Goal: Information Seeking & Learning: Learn about a topic

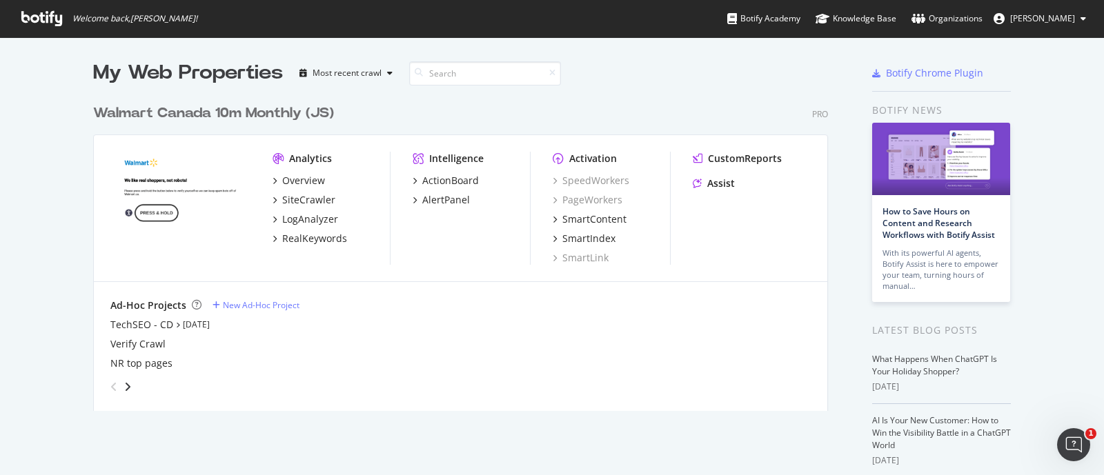
click at [660, 63] on div "My Web Properties Most recent crawl" at bounding box center [419, 73] width 653 height 28
click at [93, 79] on div "My Web Properties" at bounding box center [188, 73] width 190 height 28
click at [453, 68] on input at bounding box center [485, 73] width 152 height 24
click at [600, 81] on div "My Web Properties Most recent crawl" at bounding box center [419, 73] width 653 height 28
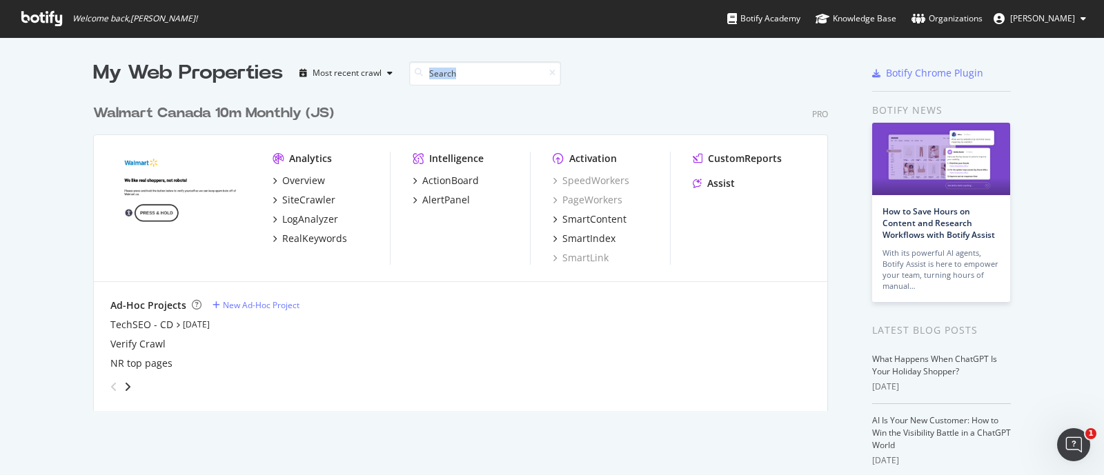
click at [657, 70] on div "My Web Properties Most recent crawl" at bounding box center [419, 73] width 653 height 28
click at [606, 52] on div "My Web Properties Most recent crawl Walmart Canada 10m Monthly (JS) Pro Analyti…" at bounding box center [552, 368] width 1104 height 662
click at [592, 101] on div "Walmart Canada 10m Monthly (JS) Pro Analytics Overview SiteCrawler LogAnalyzer …" at bounding box center [466, 249] width 746 height 324
click at [313, 237] on div "RealKeywords" at bounding box center [314, 239] width 65 height 14
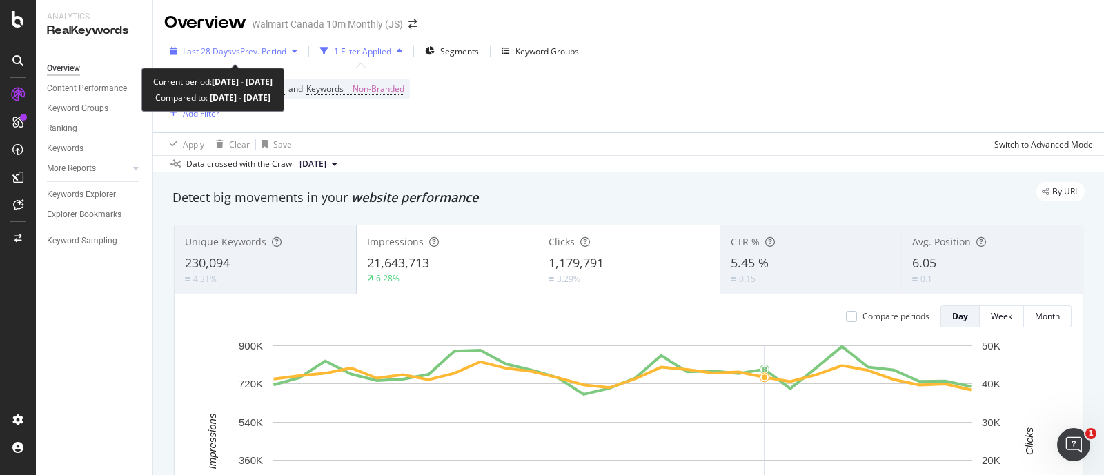
click at [255, 55] on span "vs Prev. Period" at bounding box center [259, 52] width 55 height 12
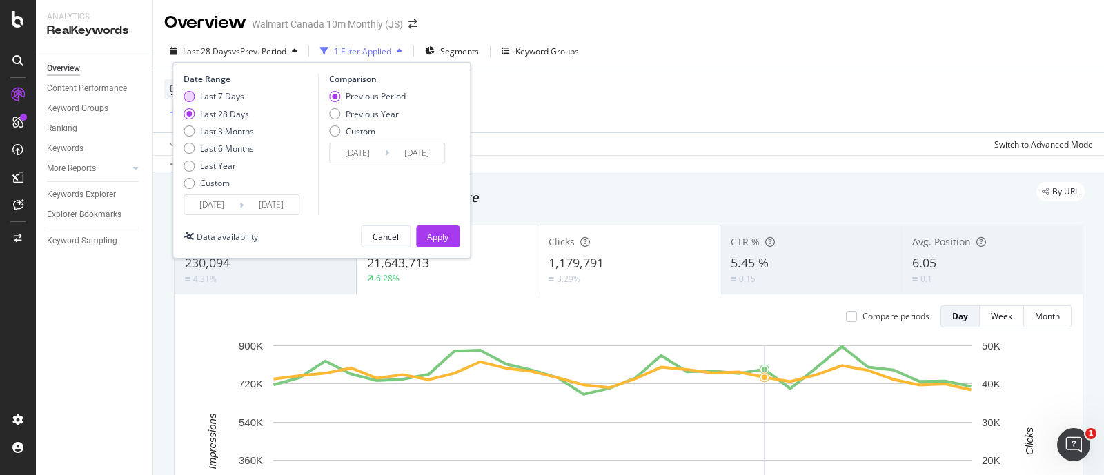
click at [204, 92] on div "Last 7 Days" at bounding box center [222, 96] width 44 height 12
type input "[DATE]"
click at [442, 232] on div "Apply" at bounding box center [437, 237] width 21 height 12
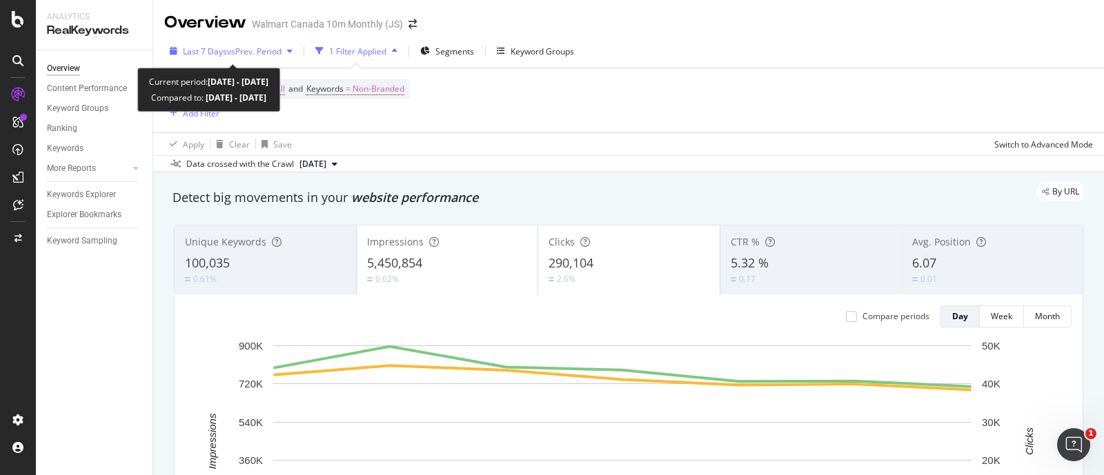
click at [264, 43] on div "Last 7 Days vs Prev. Period" at bounding box center [231, 51] width 134 height 21
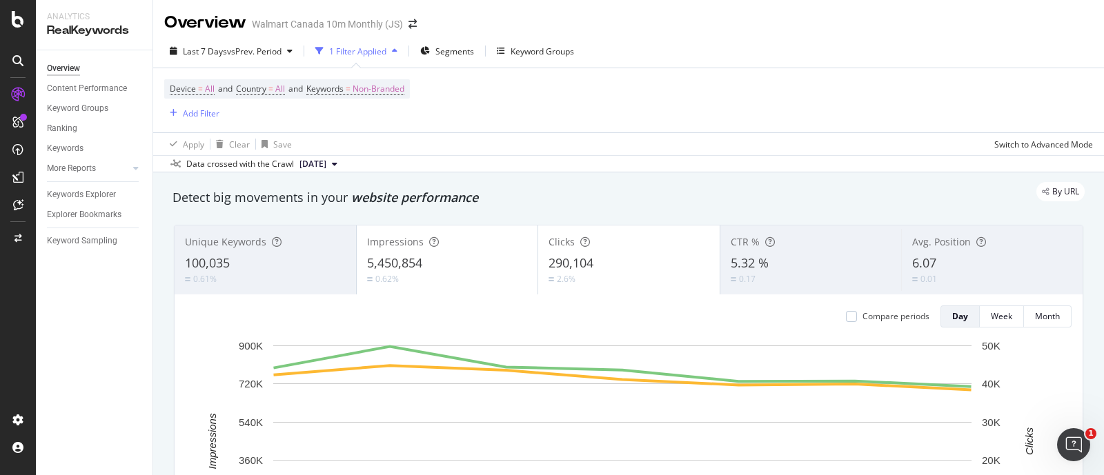
click at [529, 115] on div "Device = All and Country = All and Keywords = Non-Branded Add Filter" at bounding box center [628, 100] width 929 height 64
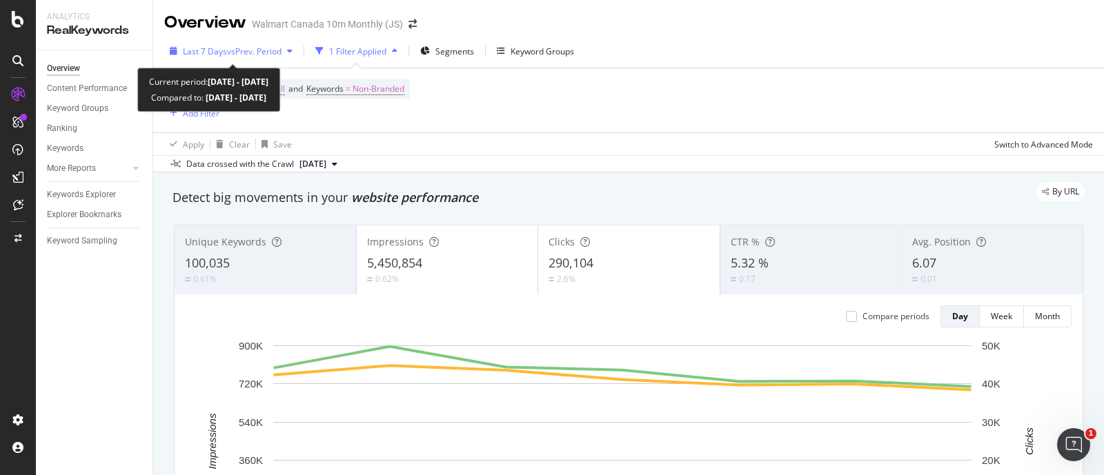
click at [281, 46] on span "vs Prev. Period" at bounding box center [254, 52] width 55 height 12
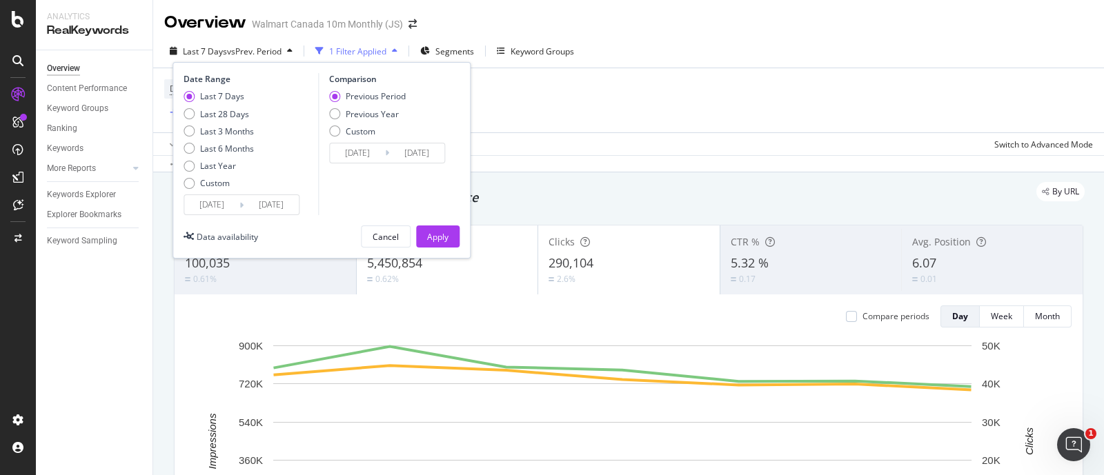
click at [542, 126] on div "Device = All and Country = All and Keywords = Non-Branded Add Filter" at bounding box center [628, 100] width 929 height 64
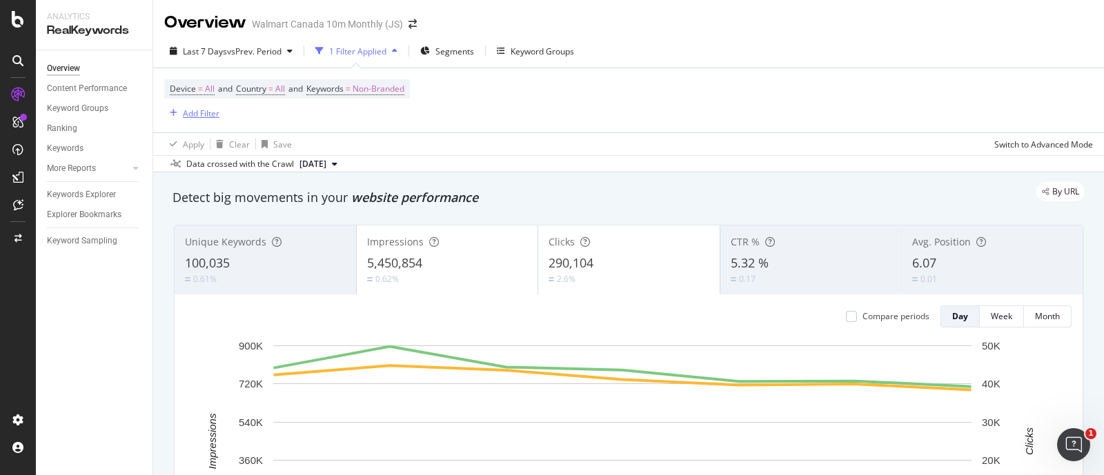
click at [204, 117] on div "Add Filter" at bounding box center [201, 114] width 37 height 12
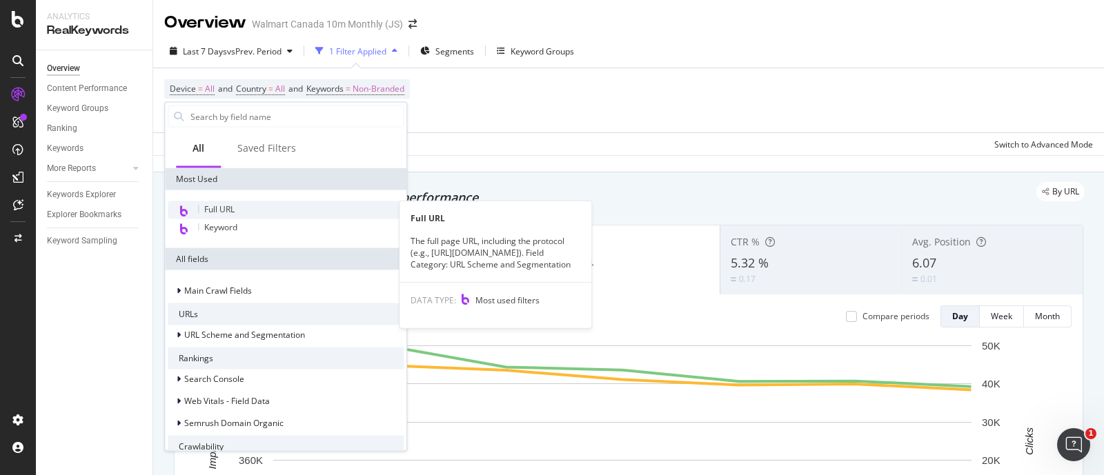
click at [244, 204] on div "Full URL" at bounding box center [286, 210] width 236 height 18
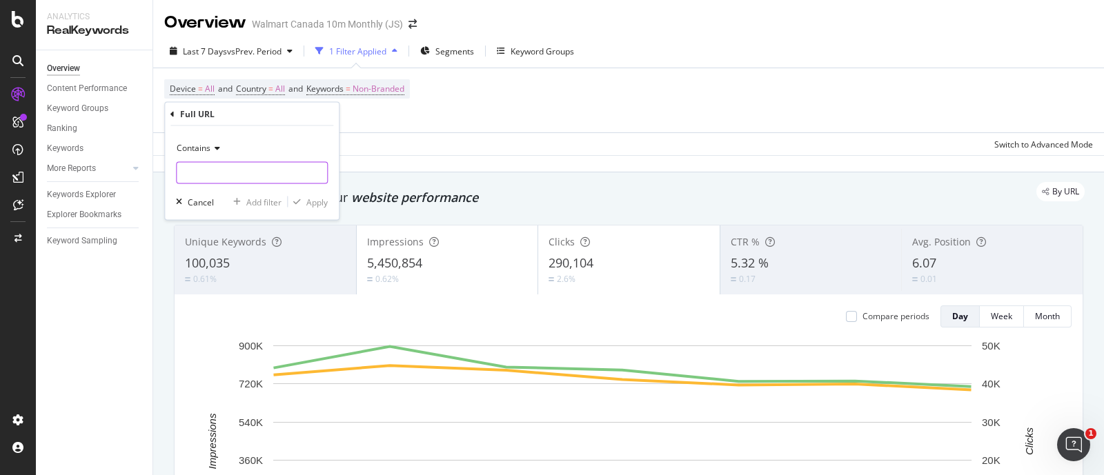
click at [230, 170] on input "text" at bounding box center [252, 173] width 150 height 22
click at [235, 170] on input "/" at bounding box center [242, 173] width 130 height 22
type input "/electronics/"
click at [317, 200] on div "Apply" at bounding box center [316, 202] width 21 height 12
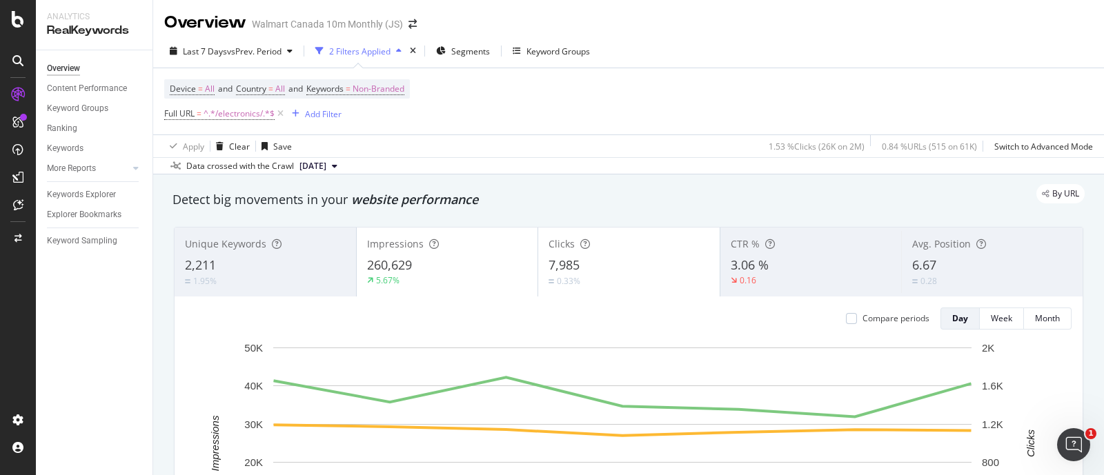
click at [468, 258] on div "260,629" at bounding box center [447, 266] width 161 height 18
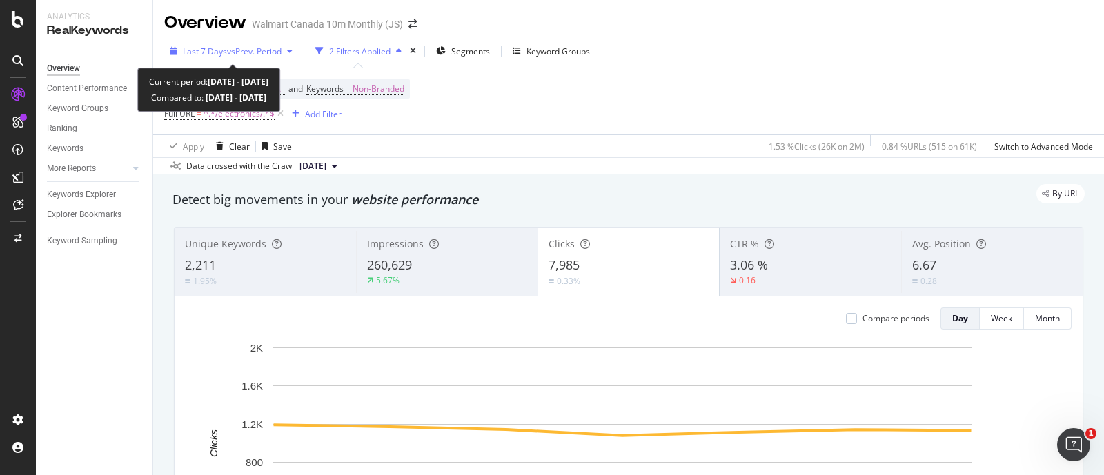
click at [228, 57] on div "Last 7 Days vs Prev. Period" at bounding box center [231, 51] width 134 height 21
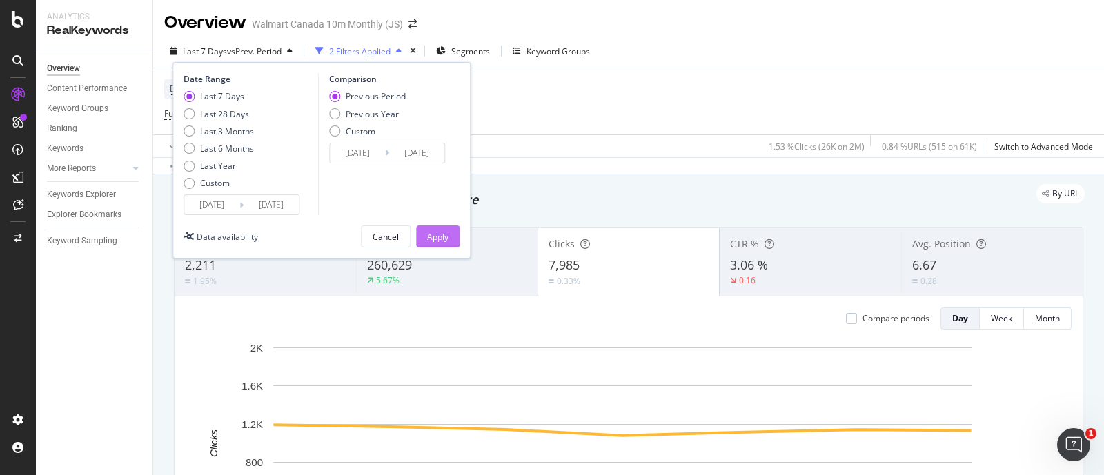
click at [440, 229] on div "Apply" at bounding box center [437, 236] width 21 height 21
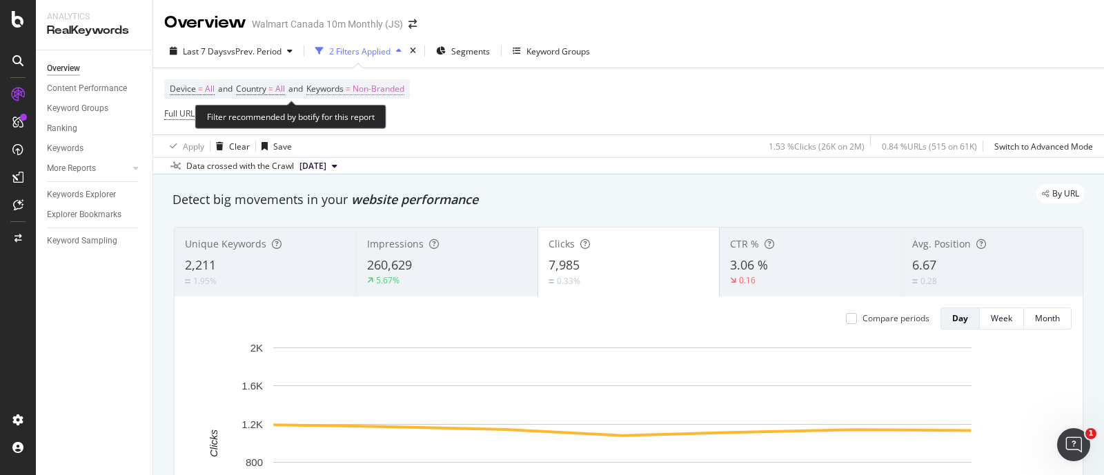
click at [382, 94] on span "Non-Branded" at bounding box center [379, 88] width 52 height 19
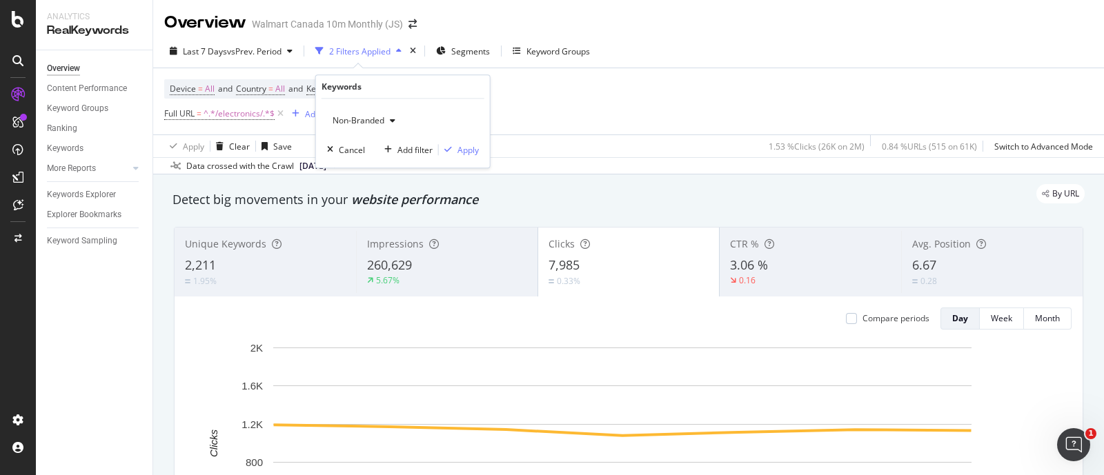
click at [374, 124] on span "Non-Branded" at bounding box center [355, 121] width 57 height 12
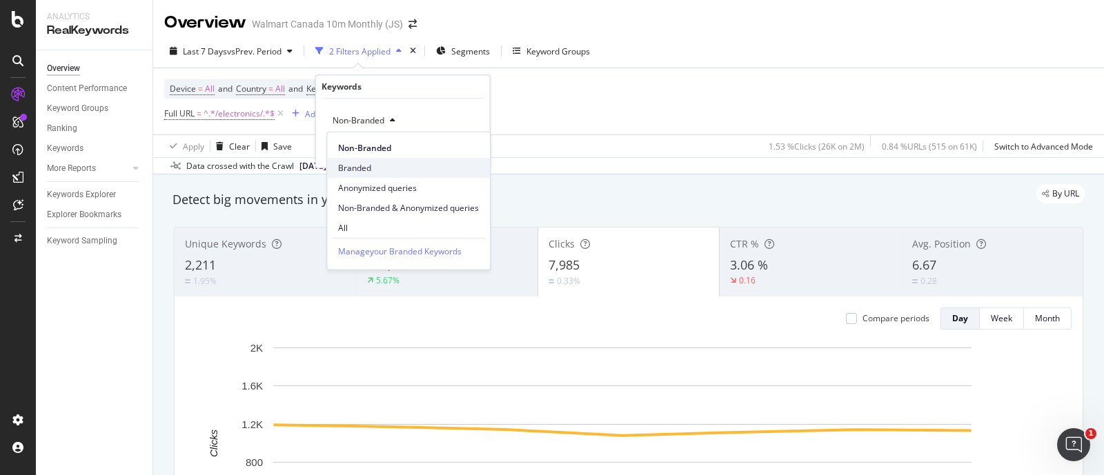
click at [362, 166] on span "Branded" at bounding box center [408, 167] width 141 height 12
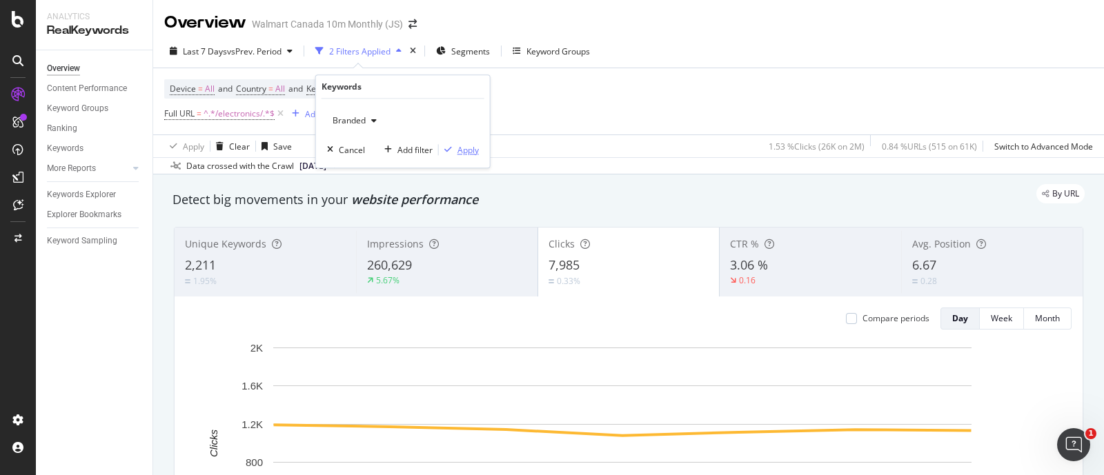
click at [469, 150] on div "Apply" at bounding box center [467, 150] width 21 height 12
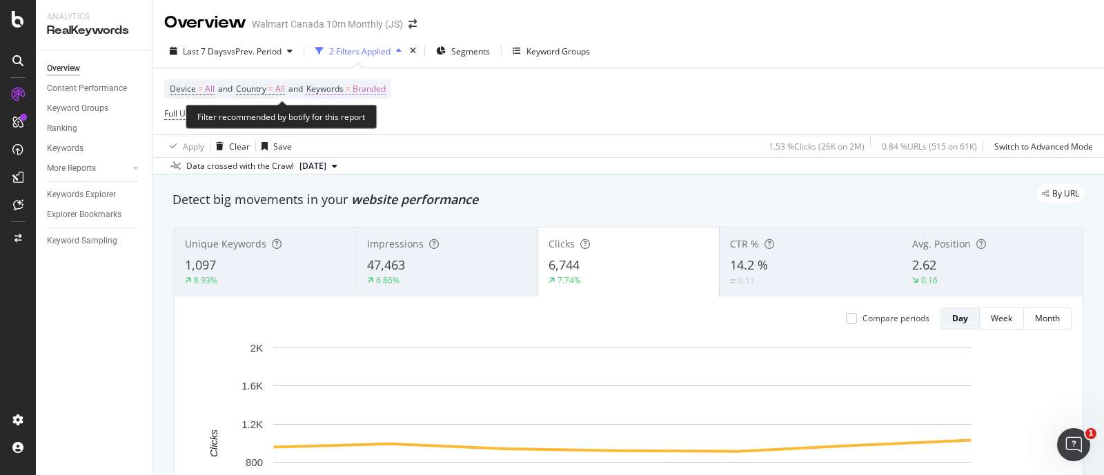
click at [350, 90] on span "=" at bounding box center [348, 89] width 5 height 12
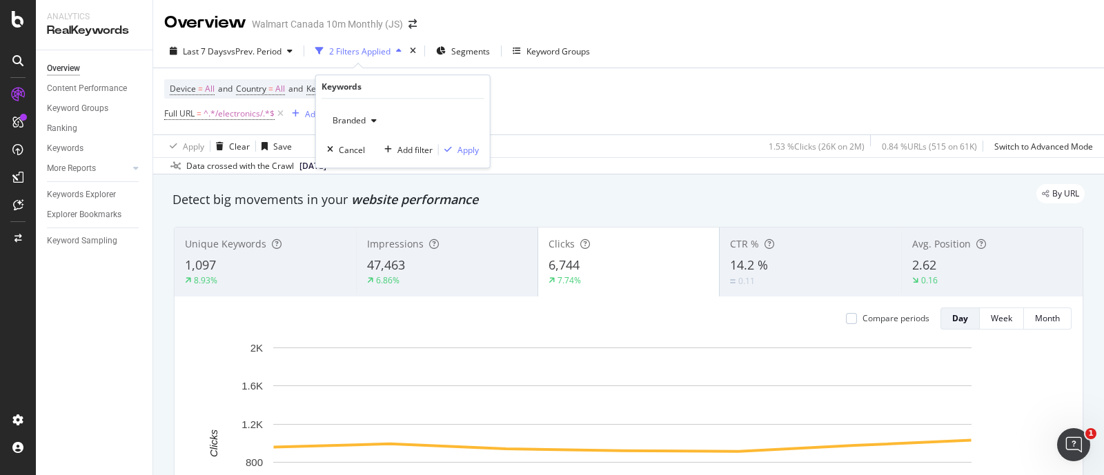
click at [366, 121] on div "button" at bounding box center [374, 121] width 17 height 8
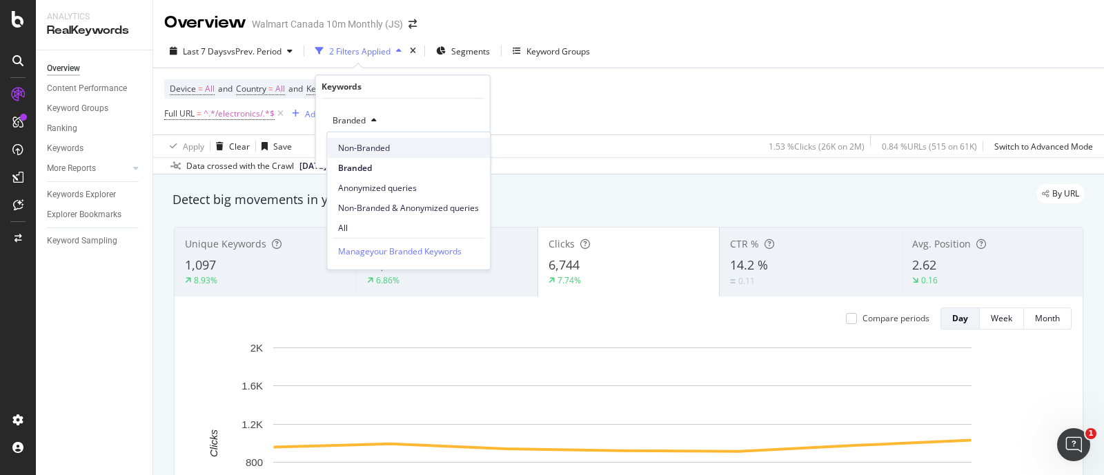
click at [374, 145] on span "Non-Branded" at bounding box center [408, 147] width 141 height 12
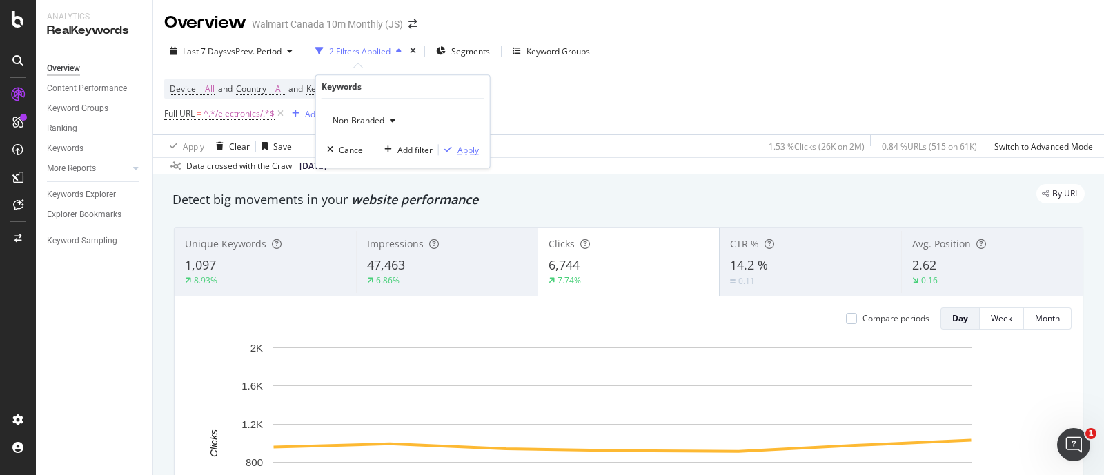
click at [465, 150] on div "Apply" at bounding box center [467, 150] width 21 height 12
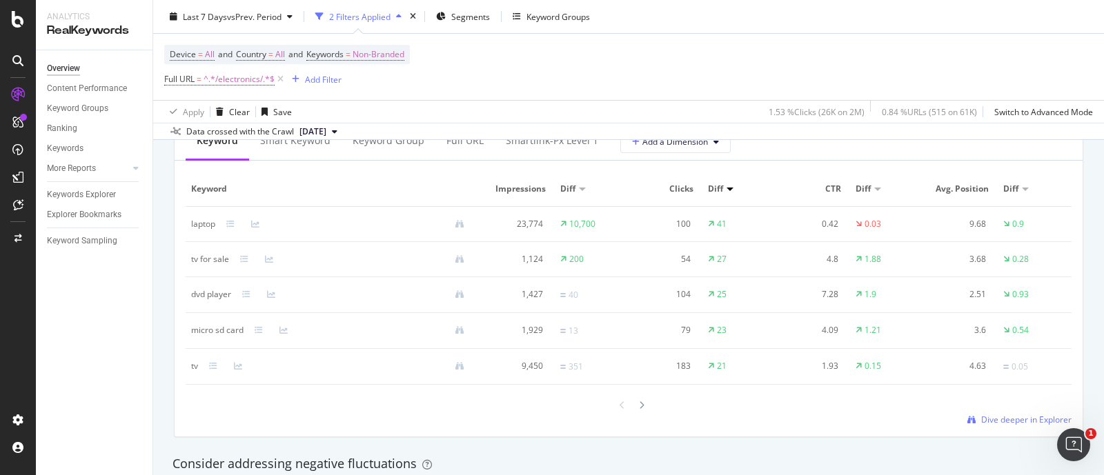
scroll to position [1035, 0]
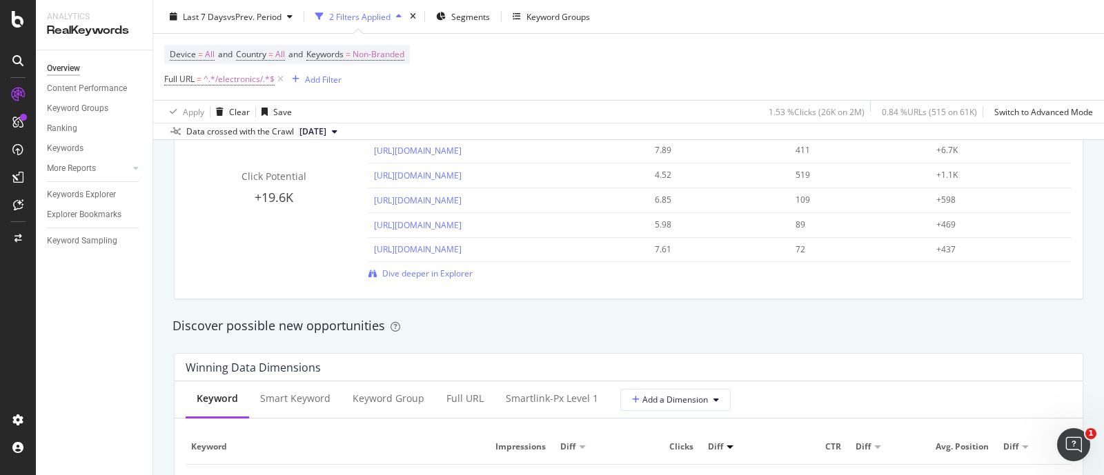
click at [166, 303] on div "Click Potential +19.6K Top pages to improve Avg. Position Clicks Click Potentia…" at bounding box center [629, 201] width 926 height 219
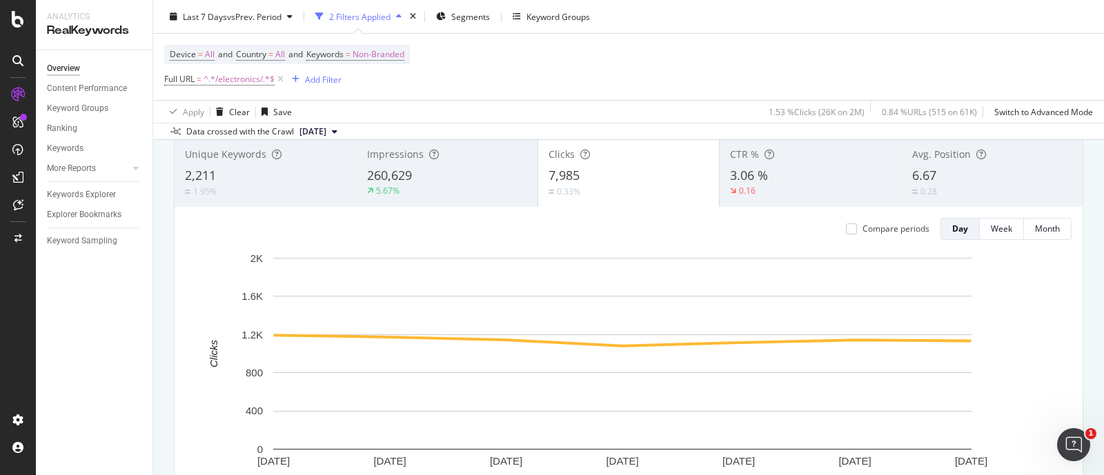
scroll to position [0, 0]
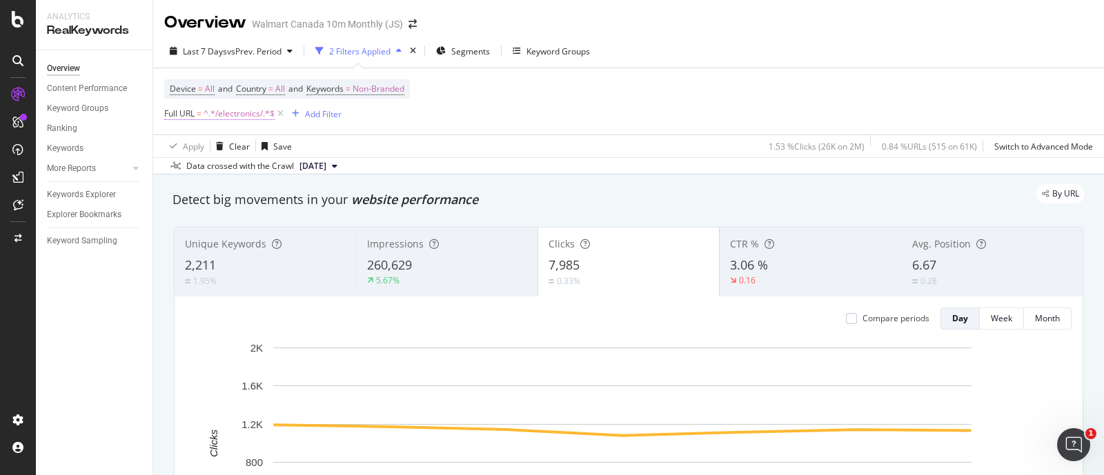
click at [221, 115] on span "^.*/electronics/.*$" at bounding box center [239, 113] width 71 height 19
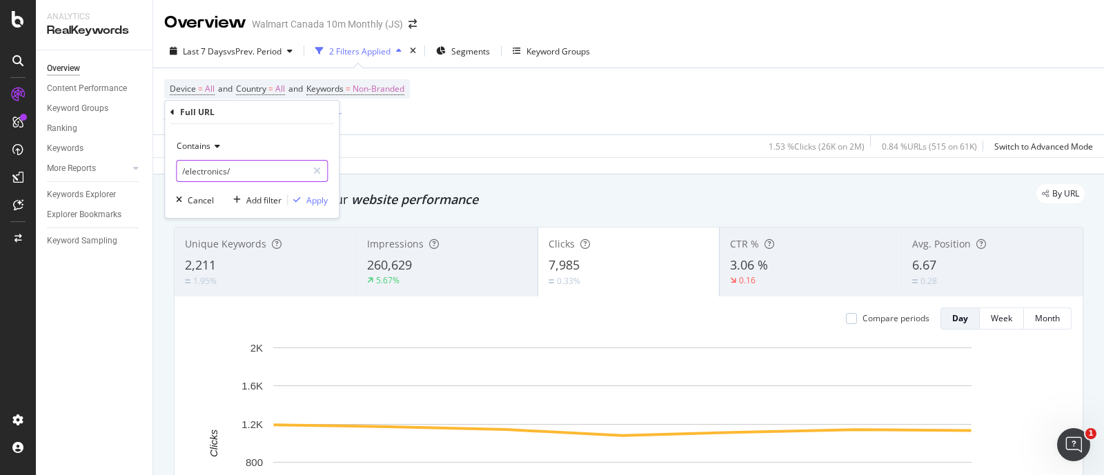
click at [246, 167] on input "/electronics/" at bounding box center [242, 171] width 130 height 22
type input "/grocery/"
click at [317, 197] on div "Apply" at bounding box center [316, 201] width 21 height 12
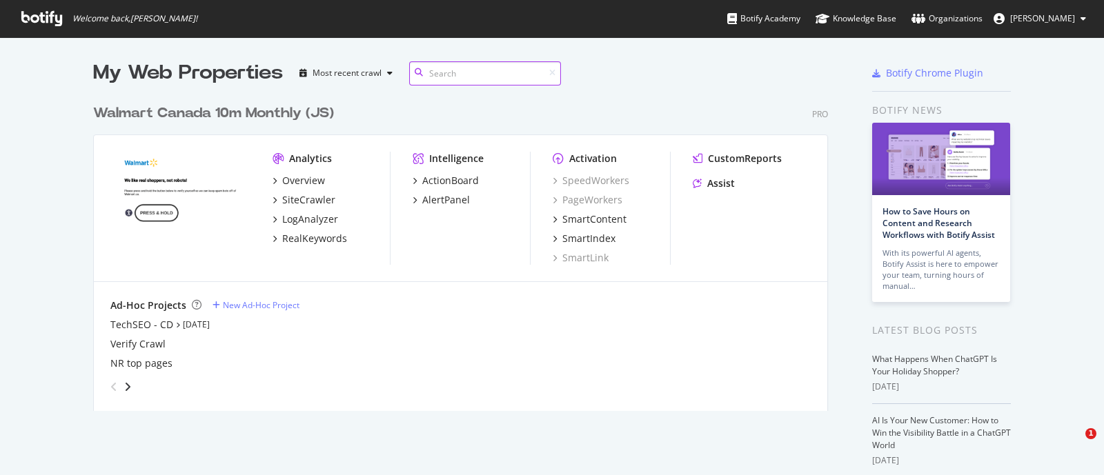
scroll to position [310, 732]
click at [293, 236] on div "RealKeywords" at bounding box center [314, 239] width 65 height 14
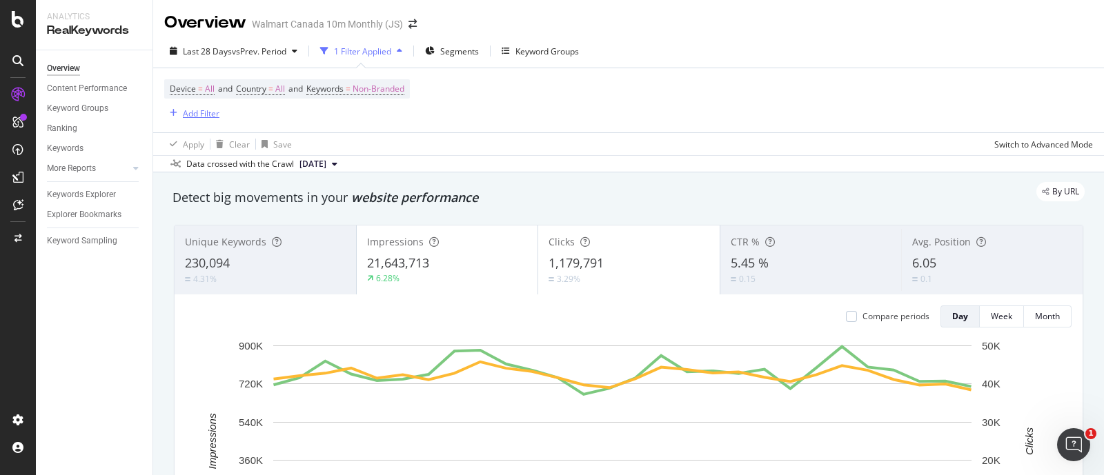
click at [179, 115] on div "button" at bounding box center [173, 113] width 19 height 8
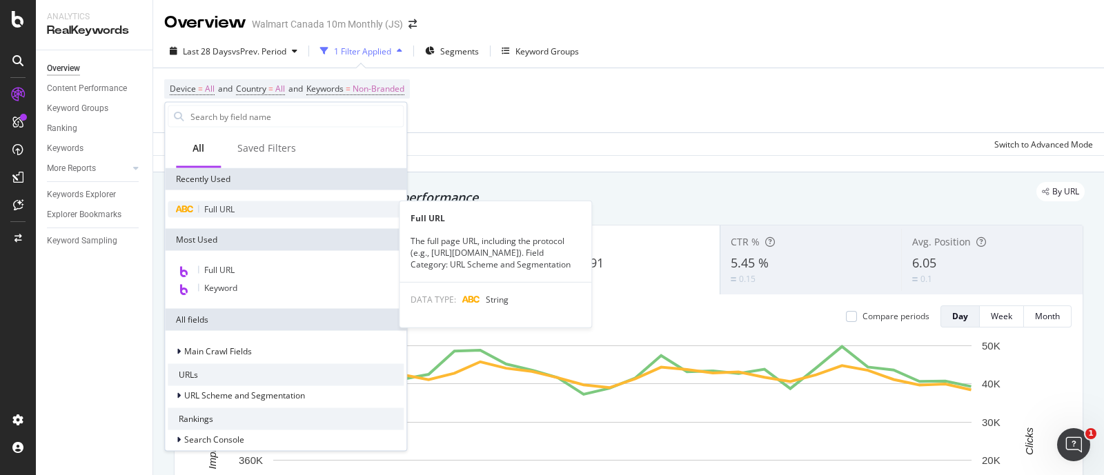
click at [212, 202] on div "Full URL" at bounding box center [286, 209] width 236 height 17
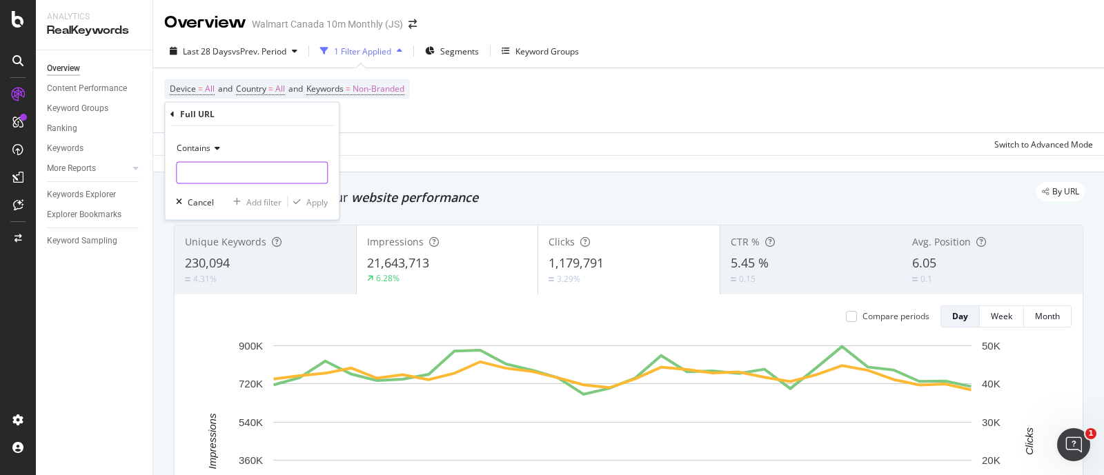
click at [217, 174] on input "text" at bounding box center [252, 173] width 150 height 22
type input "/grocery/"
click at [307, 201] on div "Apply" at bounding box center [316, 202] width 21 height 12
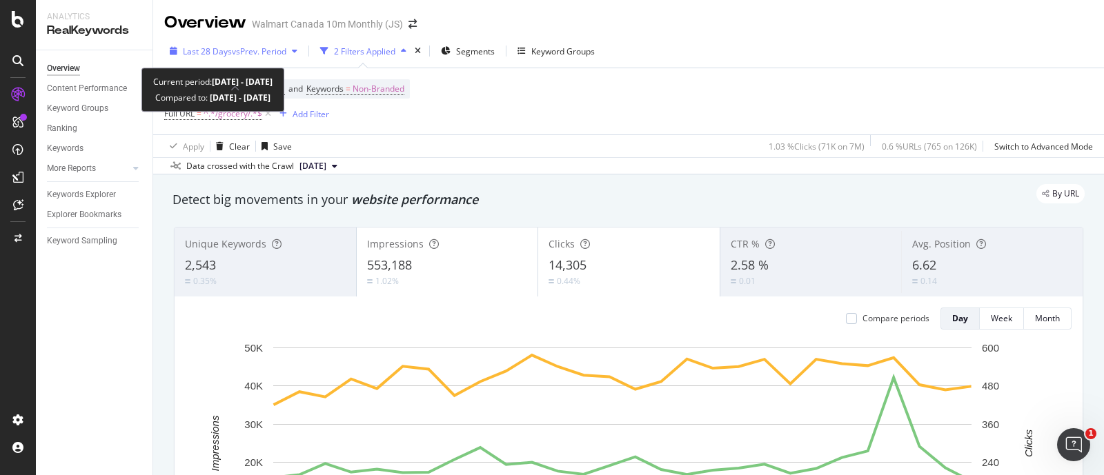
click at [279, 50] on span "vs Prev. Period" at bounding box center [259, 52] width 55 height 12
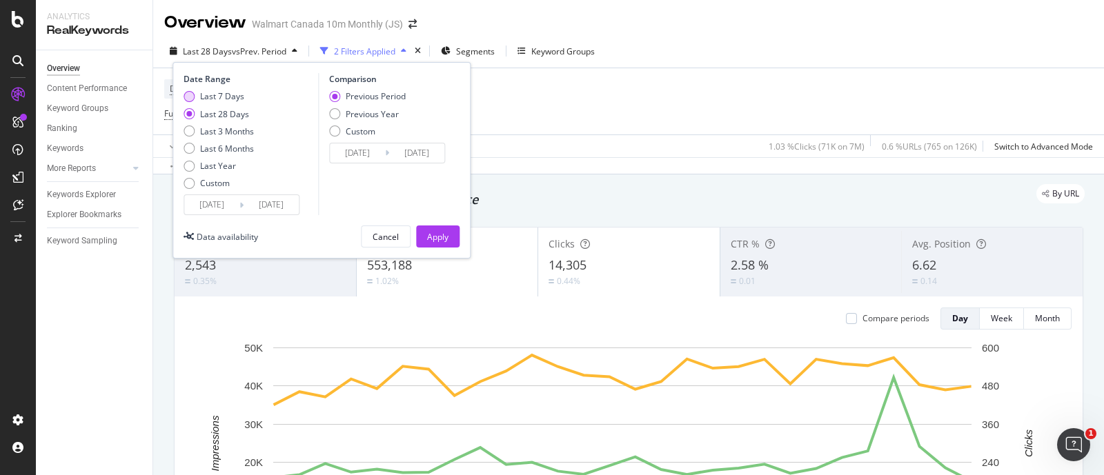
click at [201, 93] on div "Last 7 Days" at bounding box center [222, 96] width 44 height 12
click at [431, 233] on div "Apply" at bounding box center [437, 237] width 21 height 12
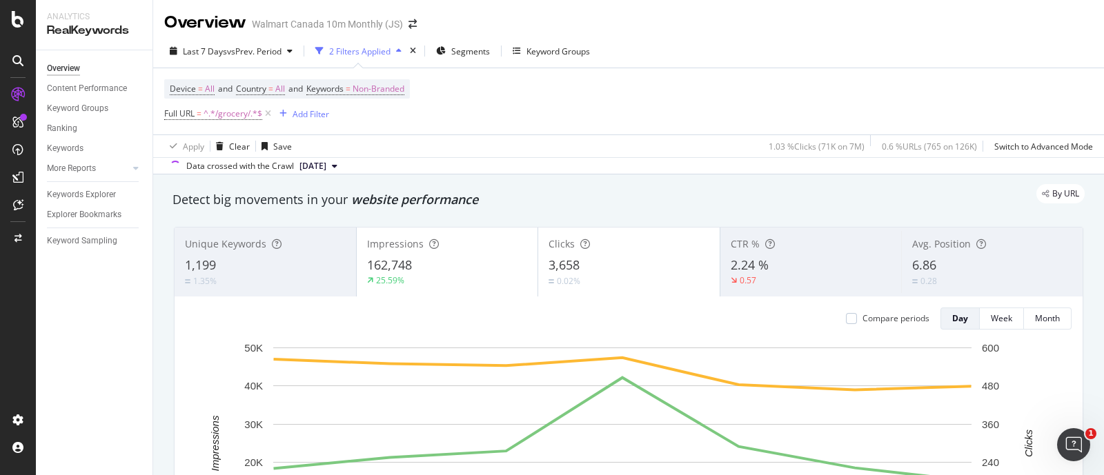
click at [279, 46] on span "vs Prev. Period" at bounding box center [254, 52] width 55 height 12
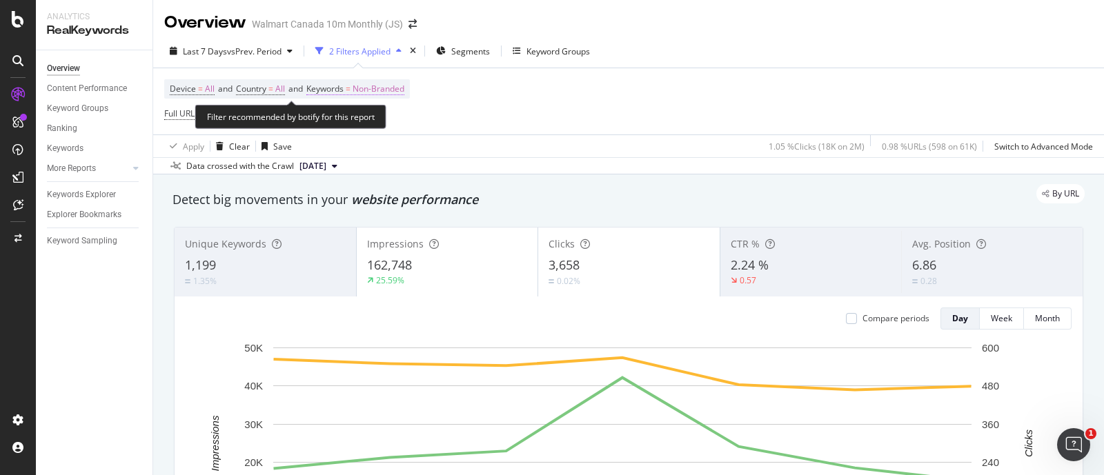
click at [374, 88] on span "Non-Branded" at bounding box center [379, 88] width 52 height 19
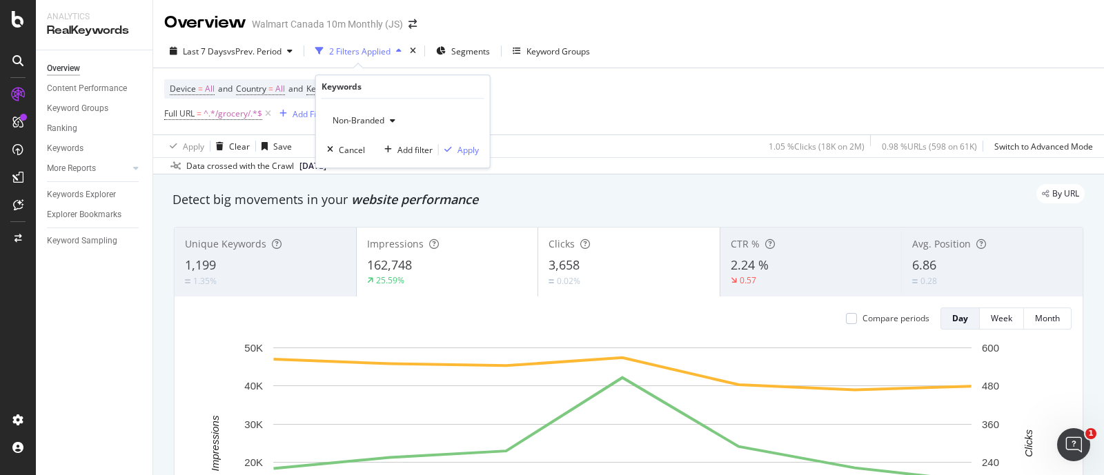
click at [382, 121] on span "Non-Branded" at bounding box center [355, 121] width 57 height 12
click at [369, 161] on span "Branded" at bounding box center [408, 167] width 141 height 12
click at [460, 150] on div "Apply" at bounding box center [467, 150] width 21 height 12
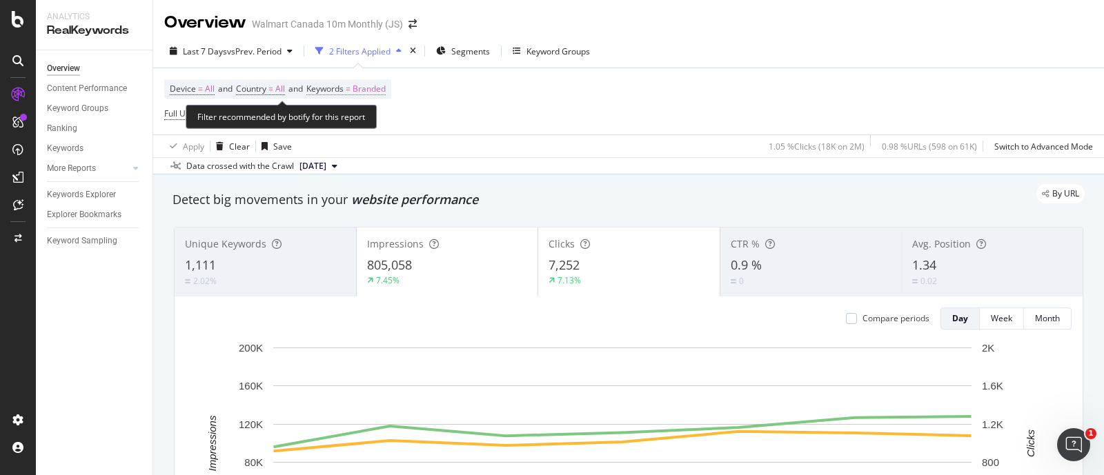
click at [368, 87] on span "Branded" at bounding box center [369, 88] width 33 height 19
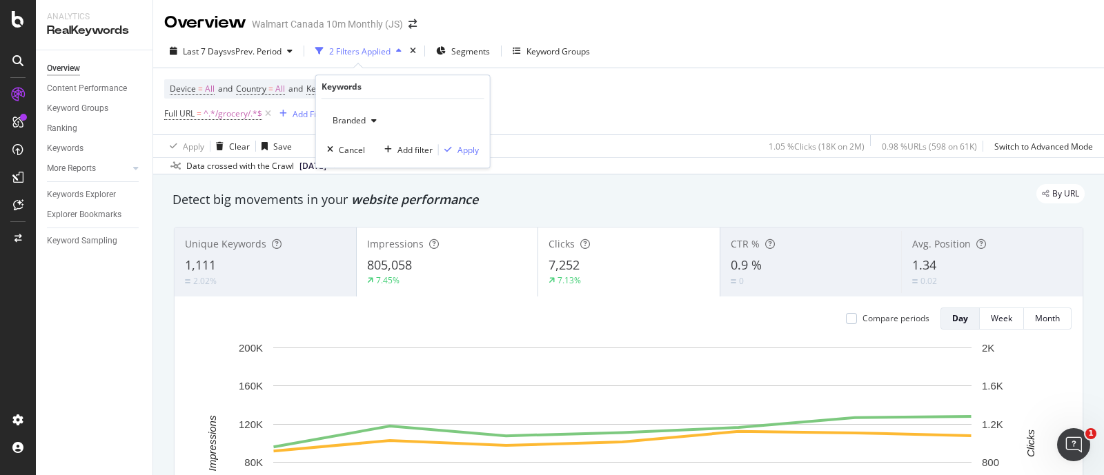
click at [353, 121] on span "Branded" at bounding box center [346, 121] width 39 height 12
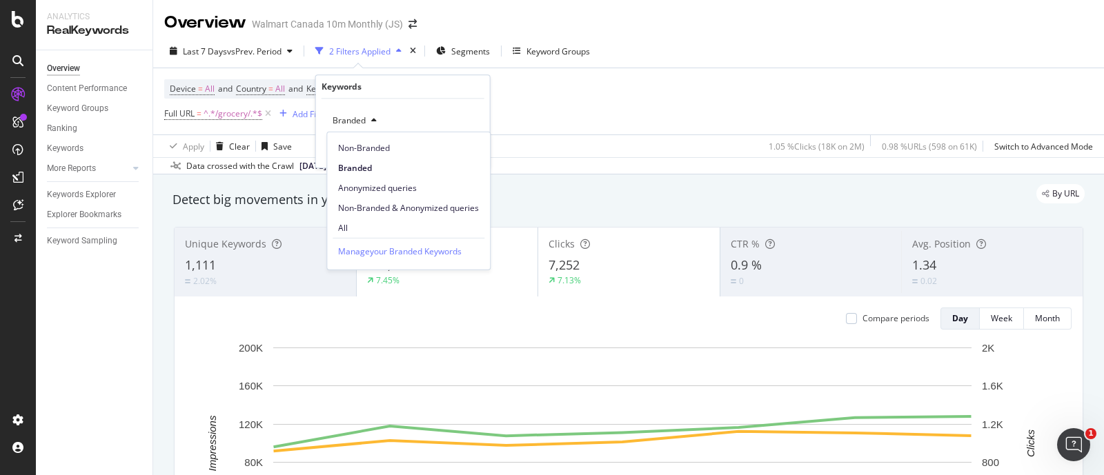
click at [366, 144] on span "Non-Branded" at bounding box center [408, 147] width 141 height 12
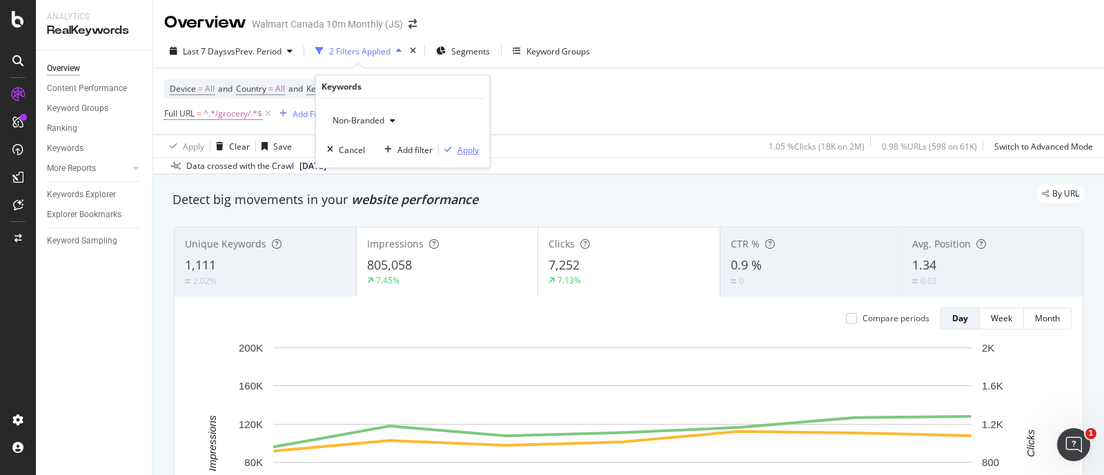
click at [462, 148] on div "Apply" at bounding box center [467, 150] width 21 height 12
click at [463, 150] on div "Apply Clear Save 1.05 % Clicks ( 18K on 2M ) 0.98 % URLs ( 598 on 61K ) Switch …" at bounding box center [628, 146] width 951 height 23
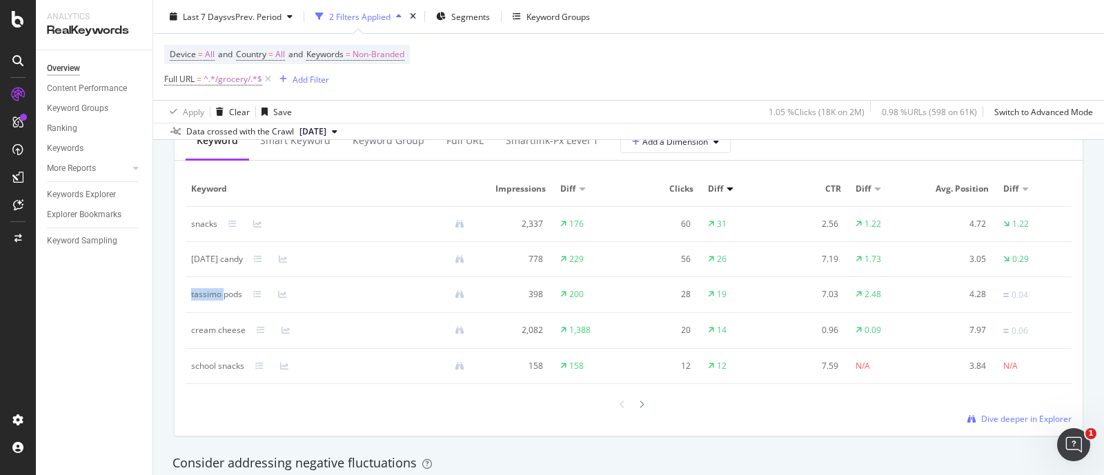
click at [234, 294] on div "tassimo pods" at bounding box center [216, 294] width 51 height 12
click at [258, 295] on icon at bounding box center [257, 294] width 8 height 8
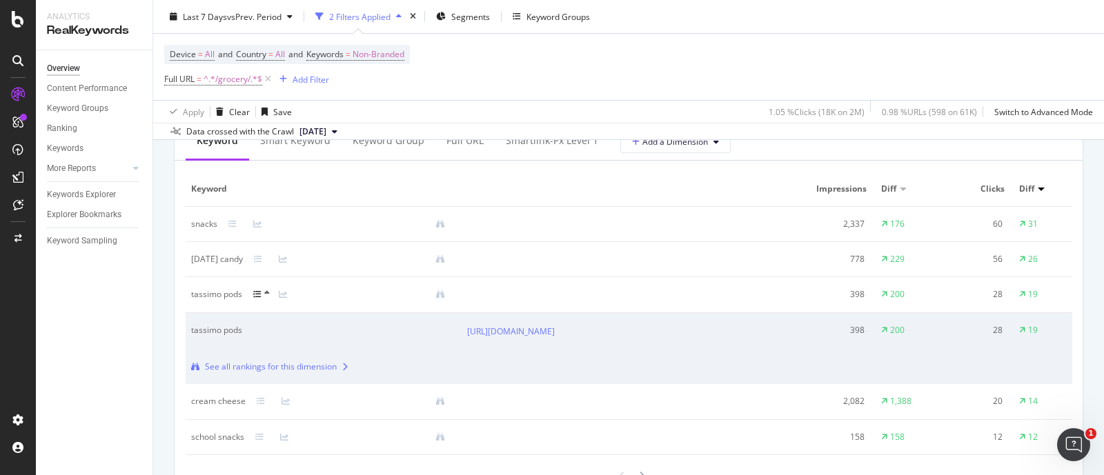
click at [266, 294] on icon at bounding box center [267, 293] width 6 height 8
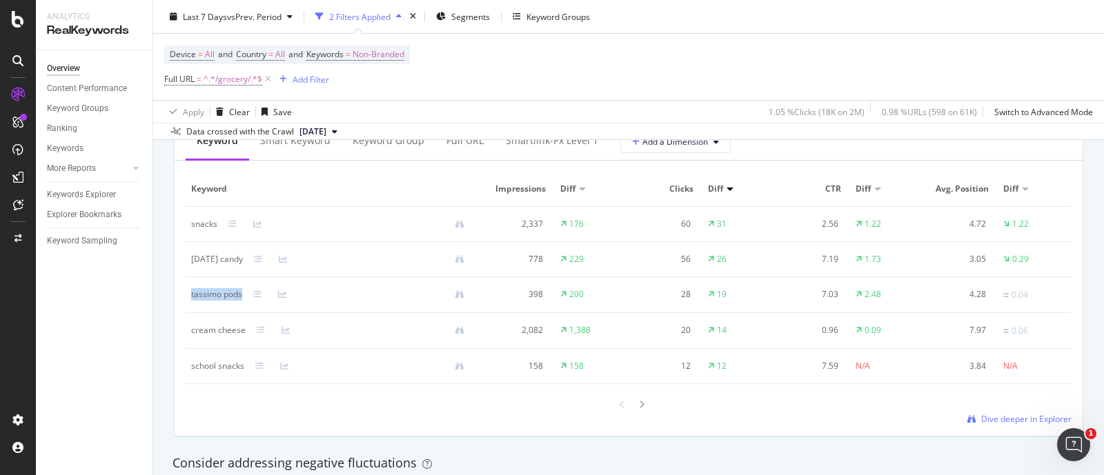
drag, startPoint x: 190, startPoint y: 293, endPoint x: 241, endPoint y: 294, distance: 51.1
click at [241, 294] on td "tassimo pods" at bounding box center [333, 295] width 295 height 36
copy div "tassimo pods"
drag, startPoint x: 597, startPoint y: 65, endPoint x: 584, endPoint y: 72, distance: 14.2
click at [597, 65] on div "Device = All and Country = All and Keywords = Non-Branded Full URL = ^.*/grocer…" at bounding box center [628, 67] width 929 height 66
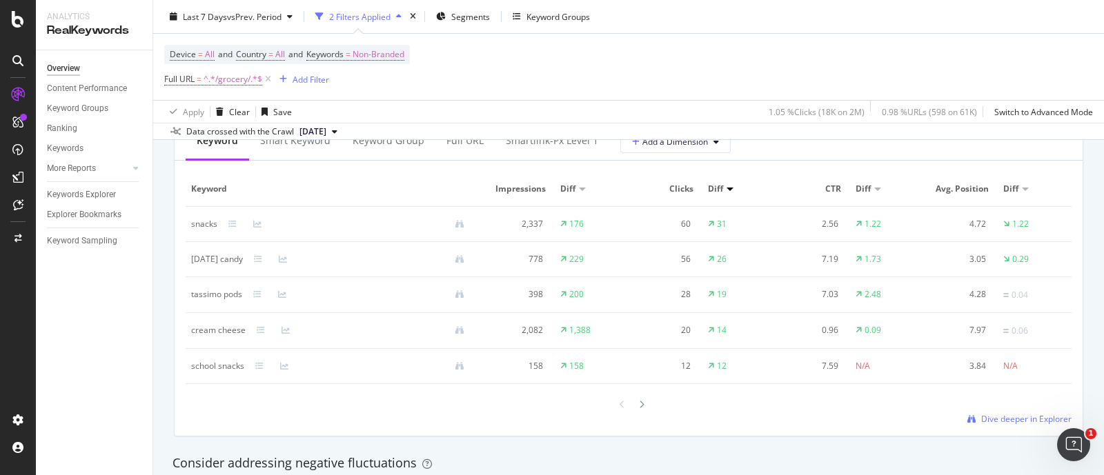
click at [721, 50] on div "Device = All and Country = All and Keywords = Non-Branded Full URL = ^.*/grocer…" at bounding box center [628, 67] width 929 height 66
